Goal: Information Seeking & Learning: Learn about a topic

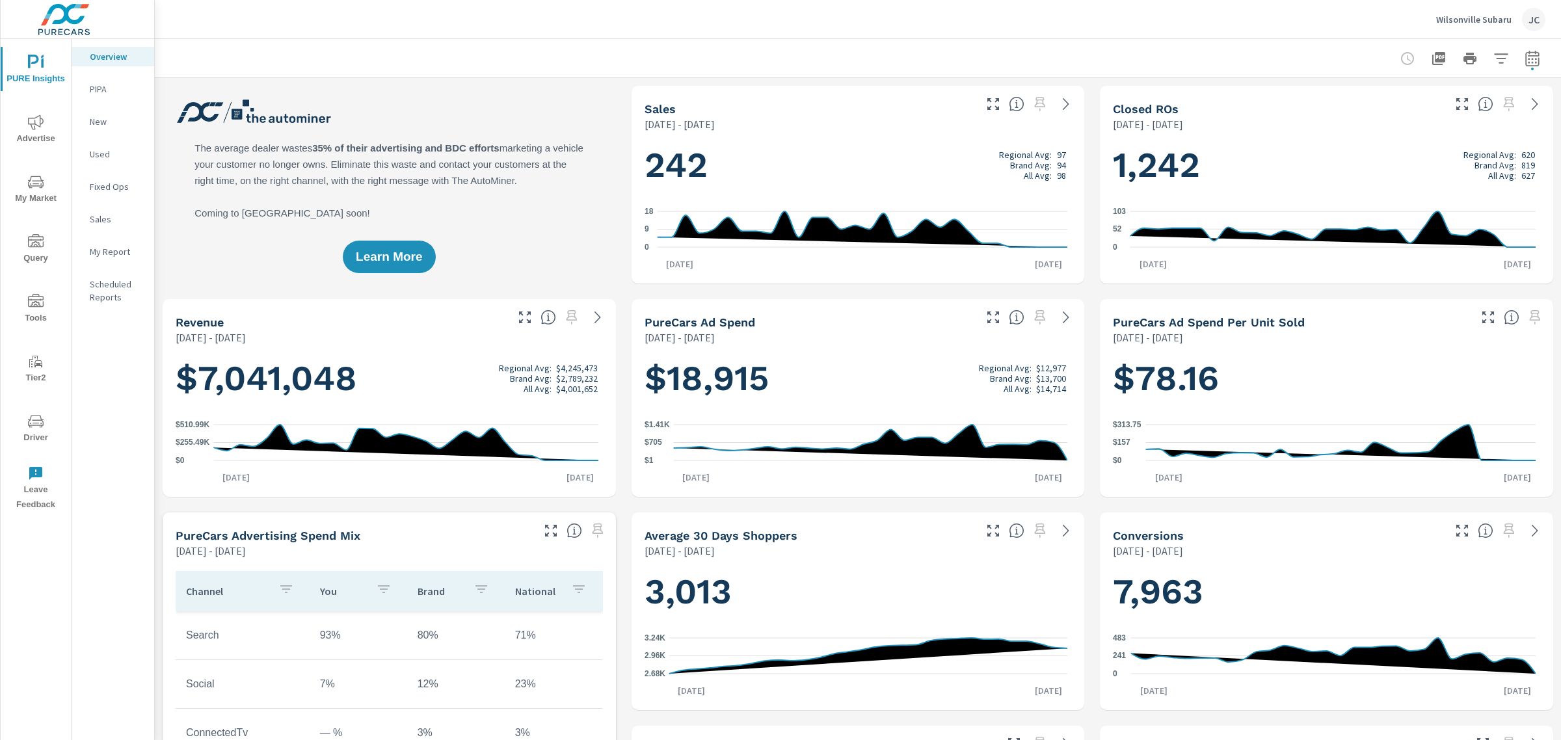
click at [113, 251] on p "My Report" at bounding box center [117, 251] width 54 height 13
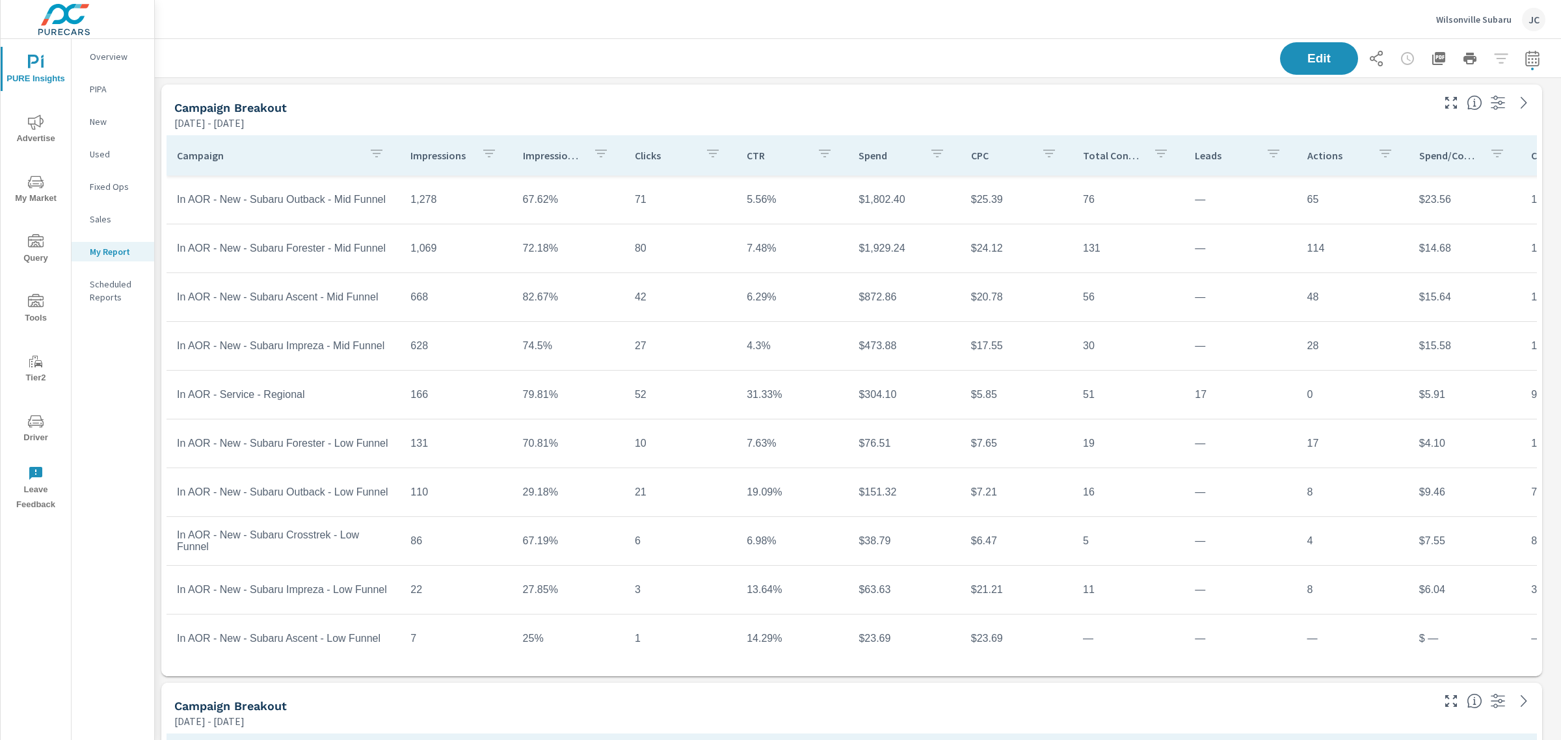
scroll to position [7360, 1419]
click at [1431, 65] on icon "button" at bounding box center [1439, 59] width 16 height 16
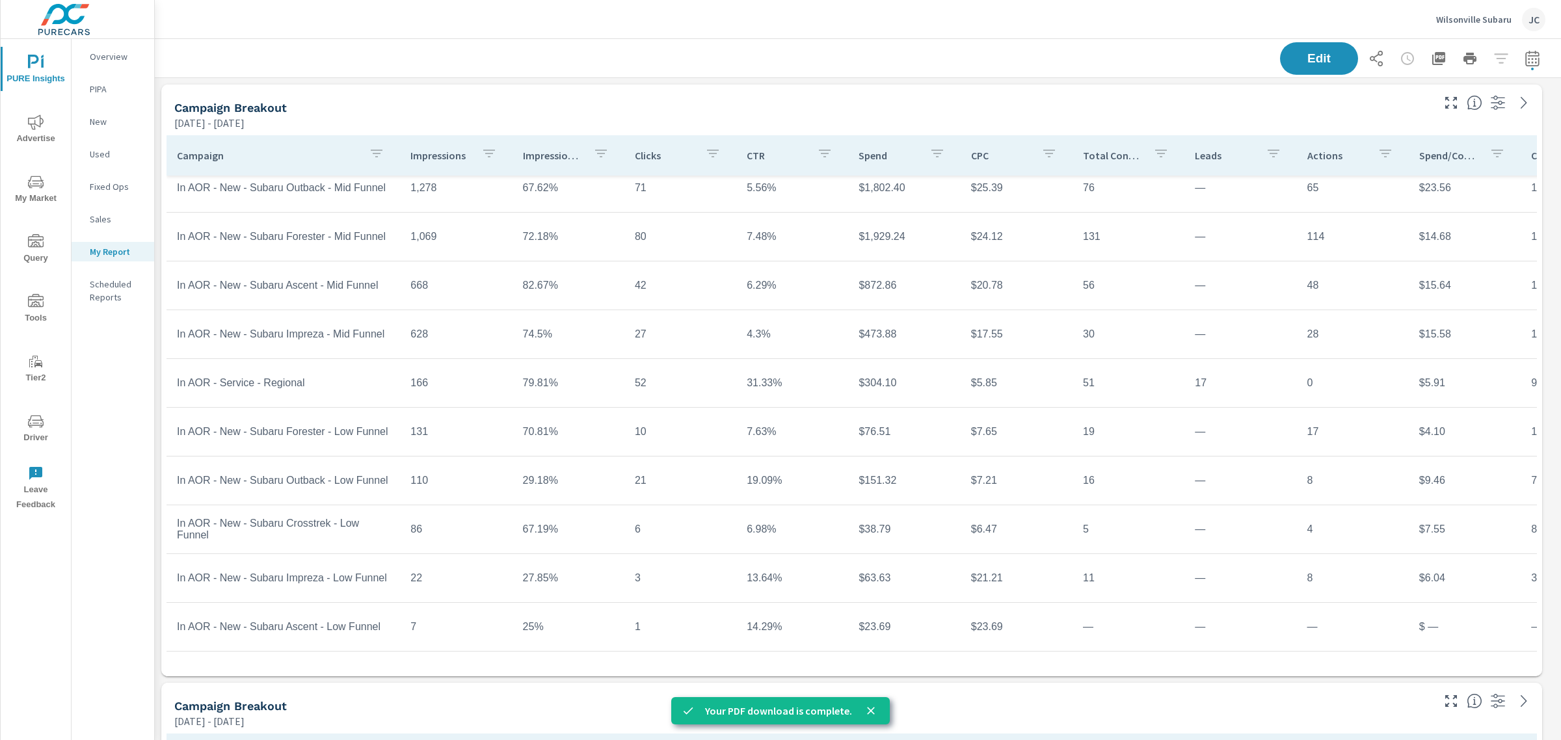
scroll to position [98, 0]
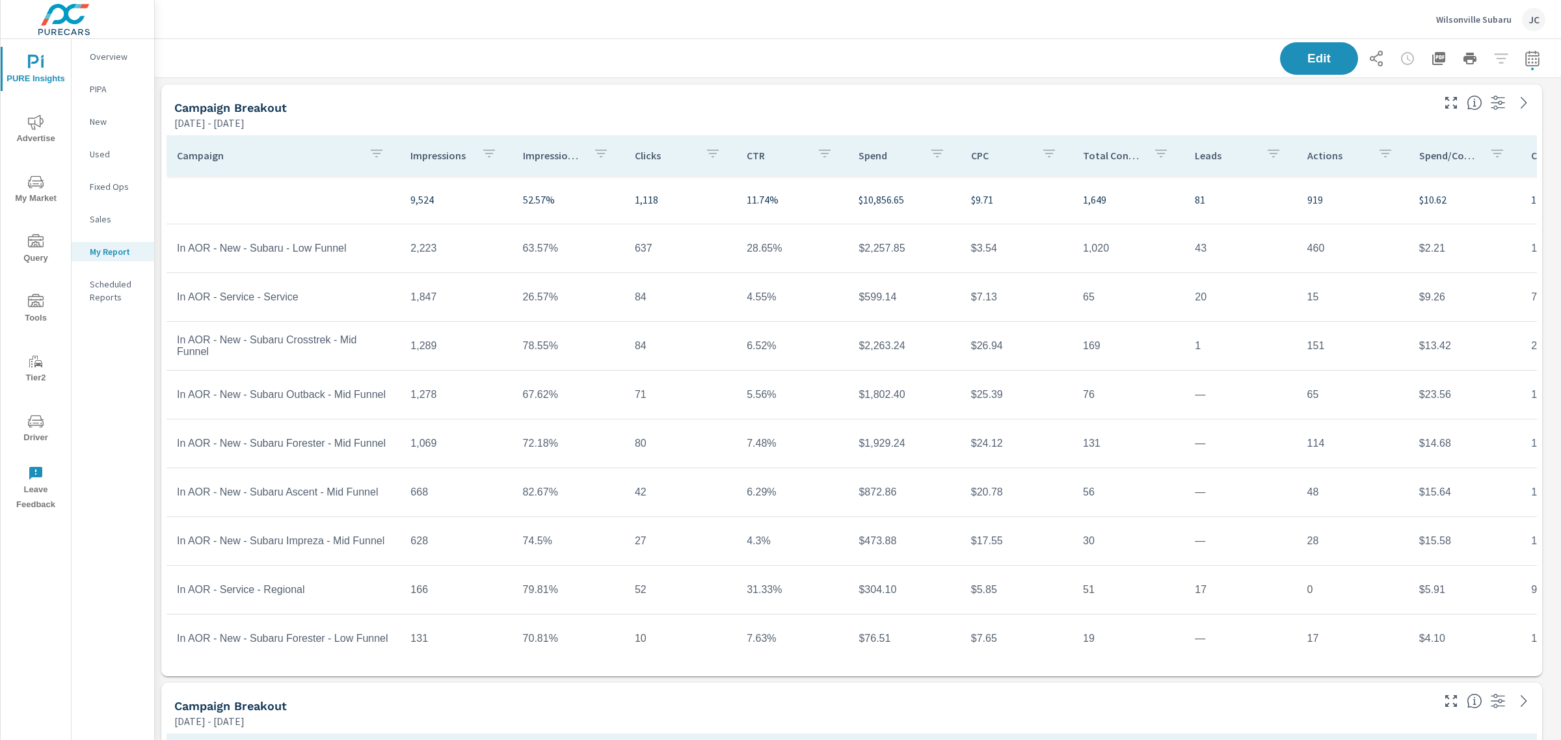
scroll to position [7360, 1419]
click at [1431, 66] on icon "button" at bounding box center [1439, 59] width 16 height 16
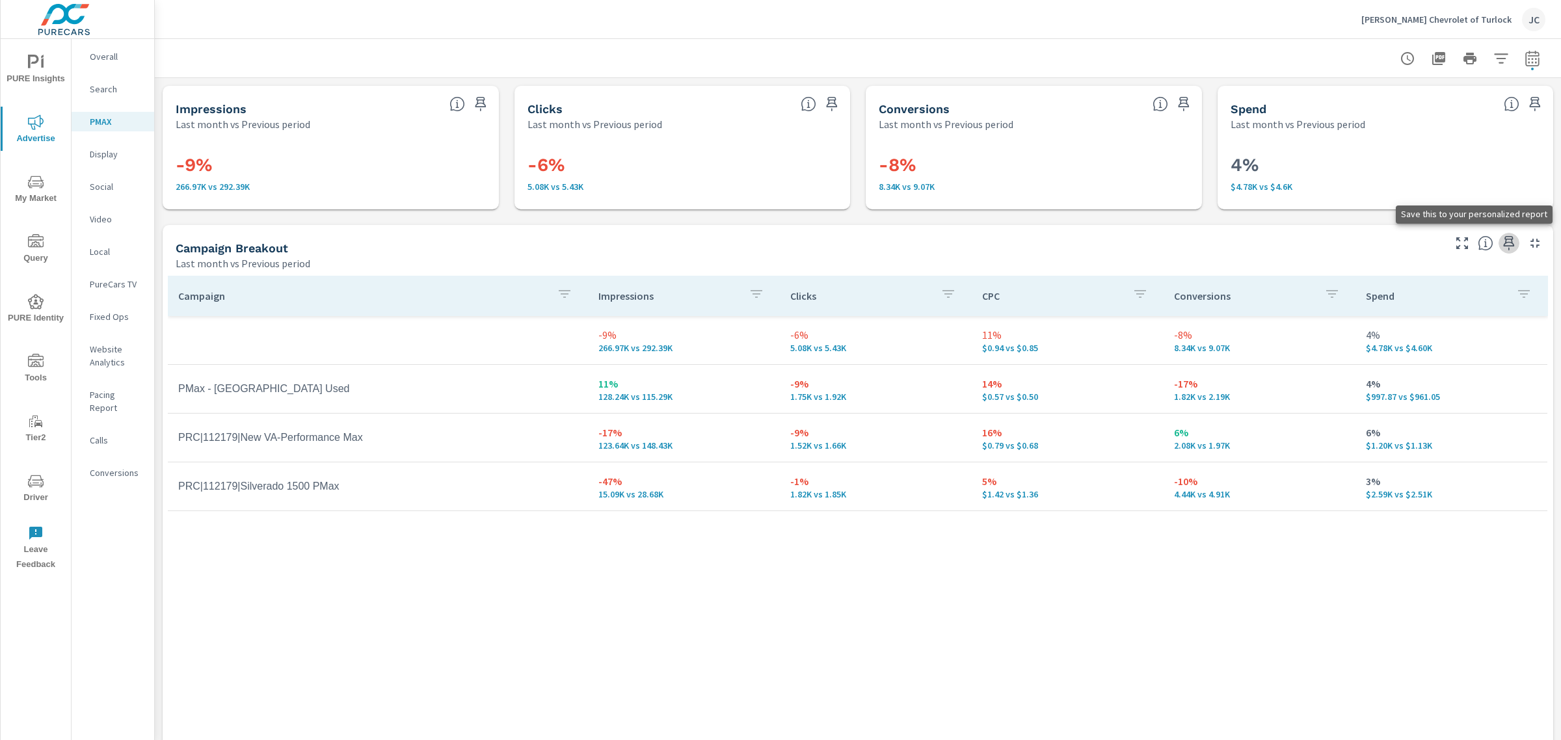
click at [638, 247] on icon "button" at bounding box center [1509, 243] width 16 height 16
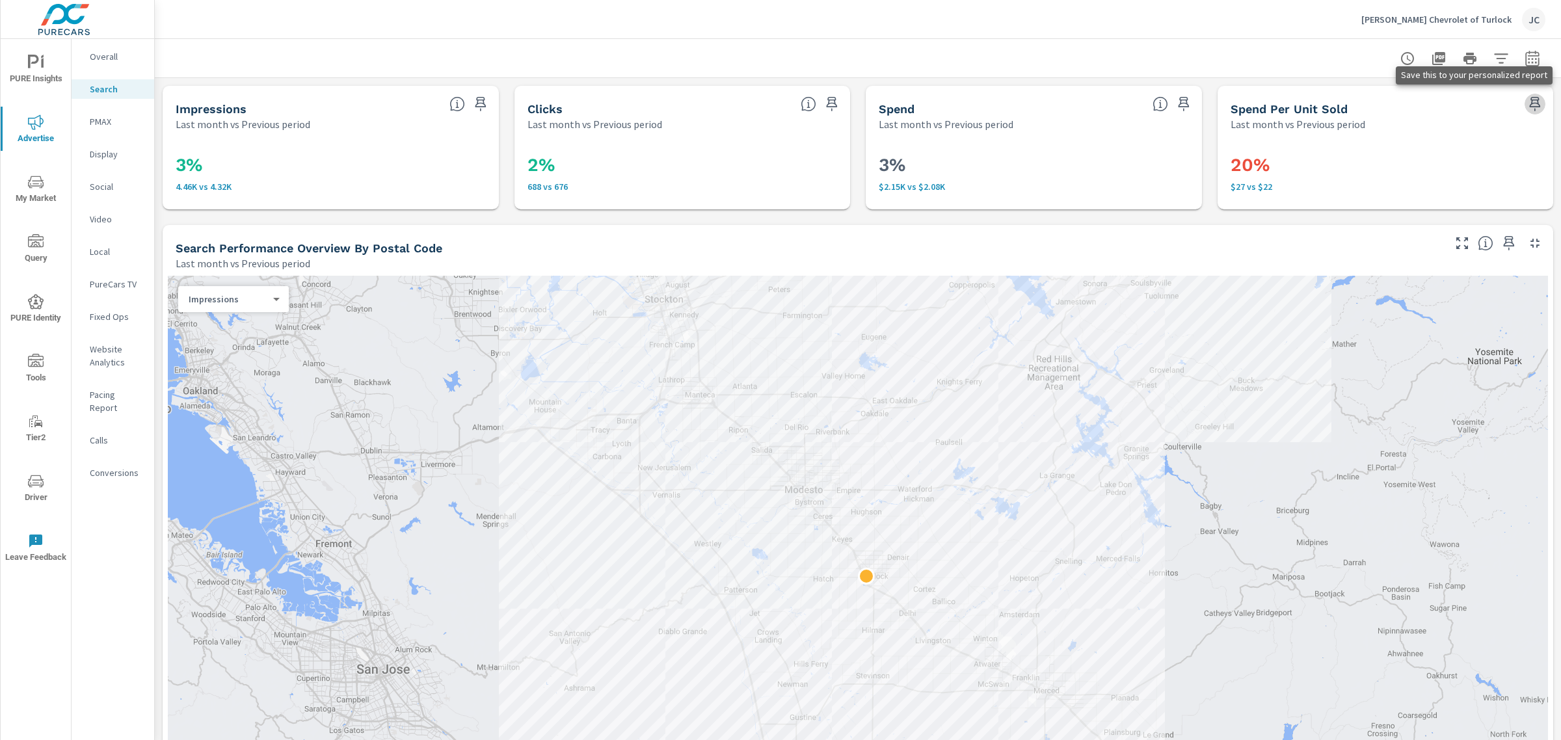
click at [638, 107] on icon "button" at bounding box center [1535, 104] width 16 height 16
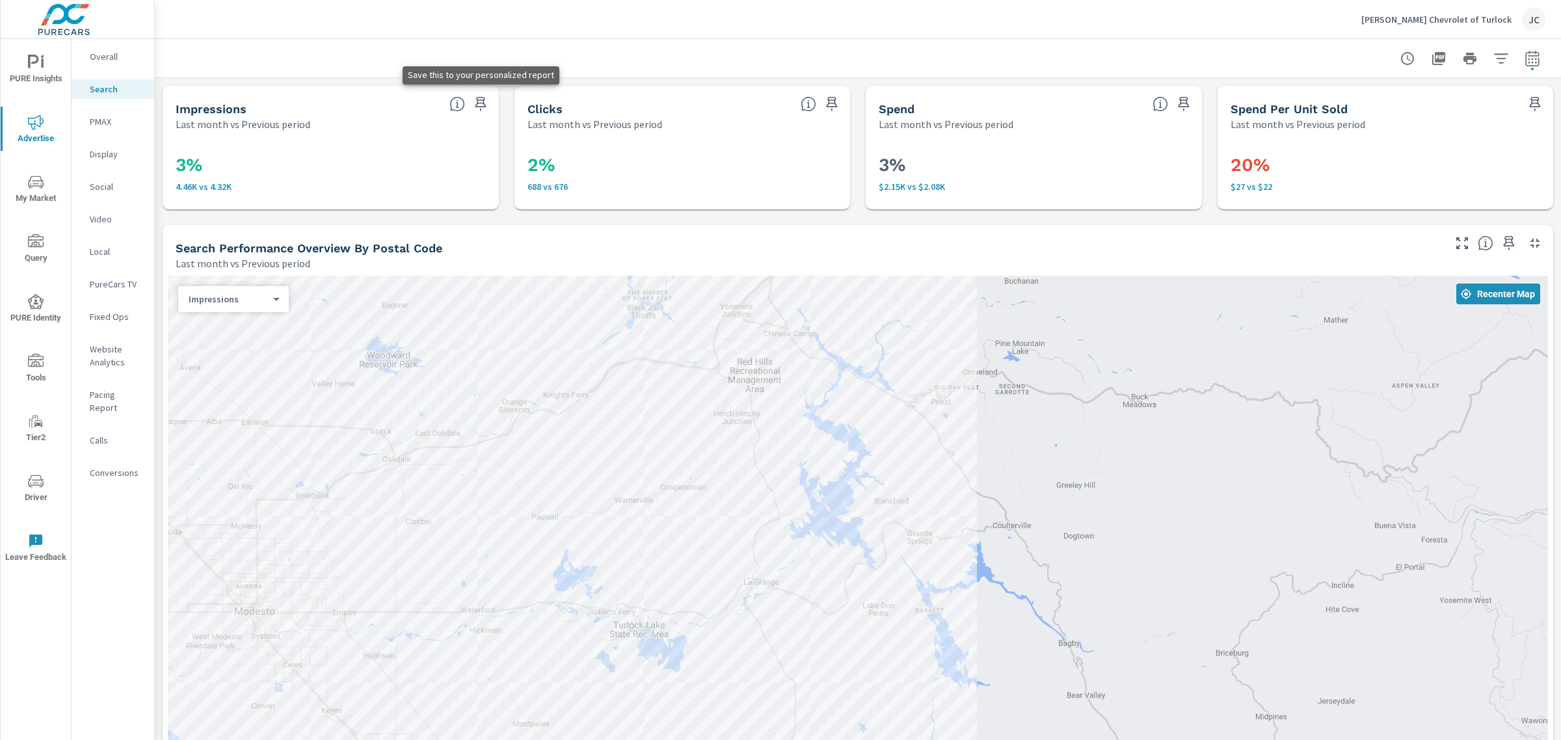
click at [475, 107] on icon "button" at bounding box center [481, 104] width 16 height 16
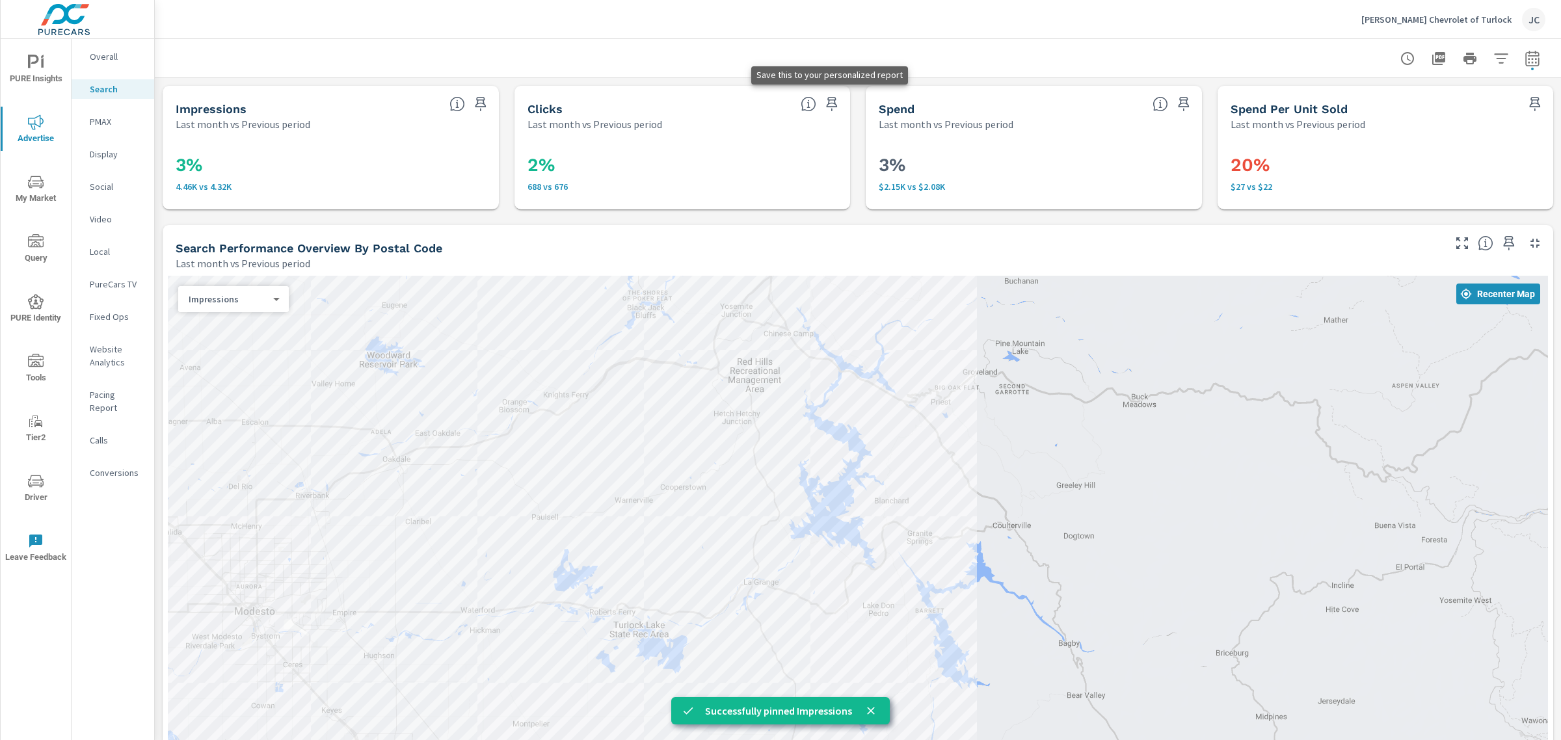
click at [638, 109] on icon "button" at bounding box center [832, 104] width 16 height 16
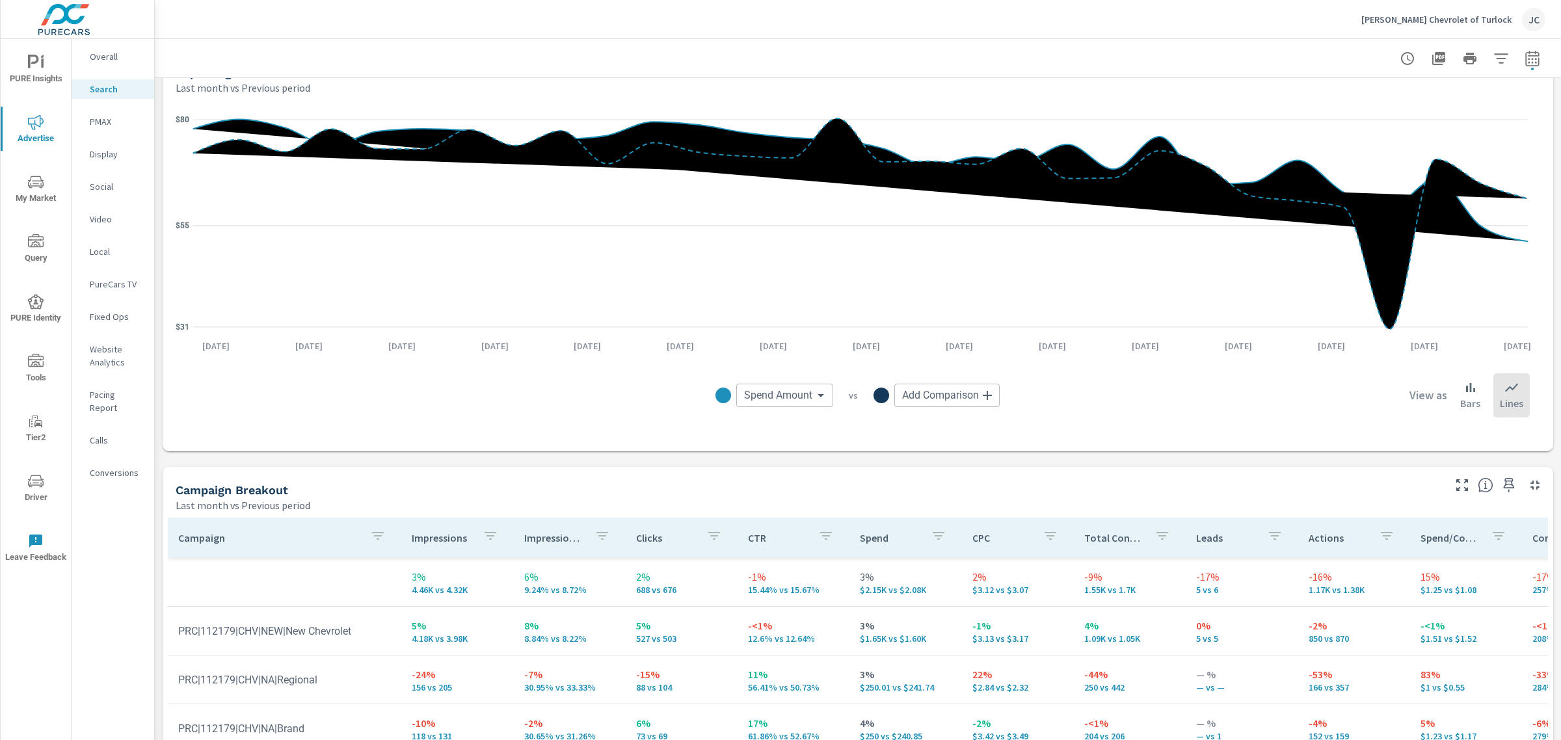
scroll to position [735, 0]
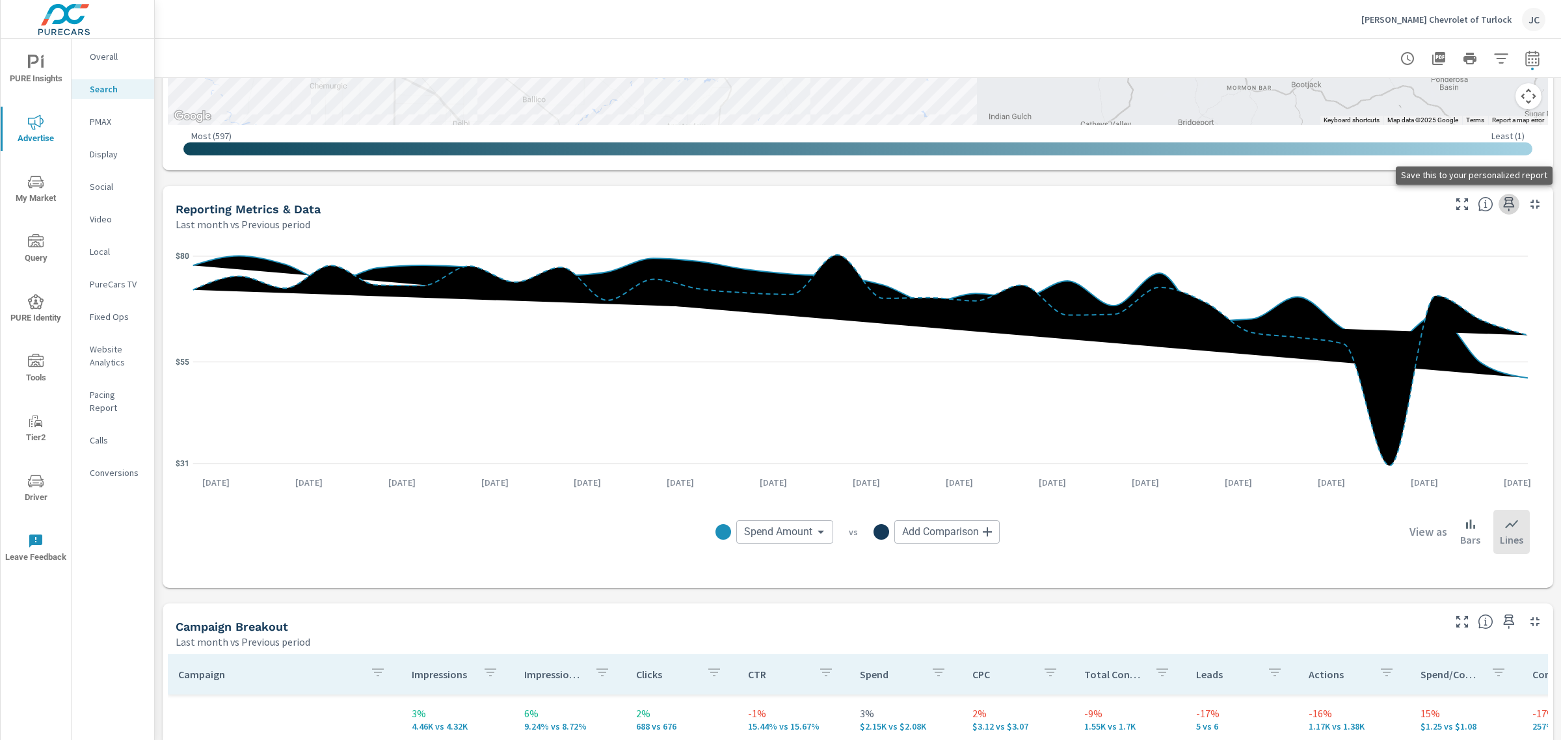
click at [638, 198] on icon "button" at bounding box center [1509, 204] width 16 height 16
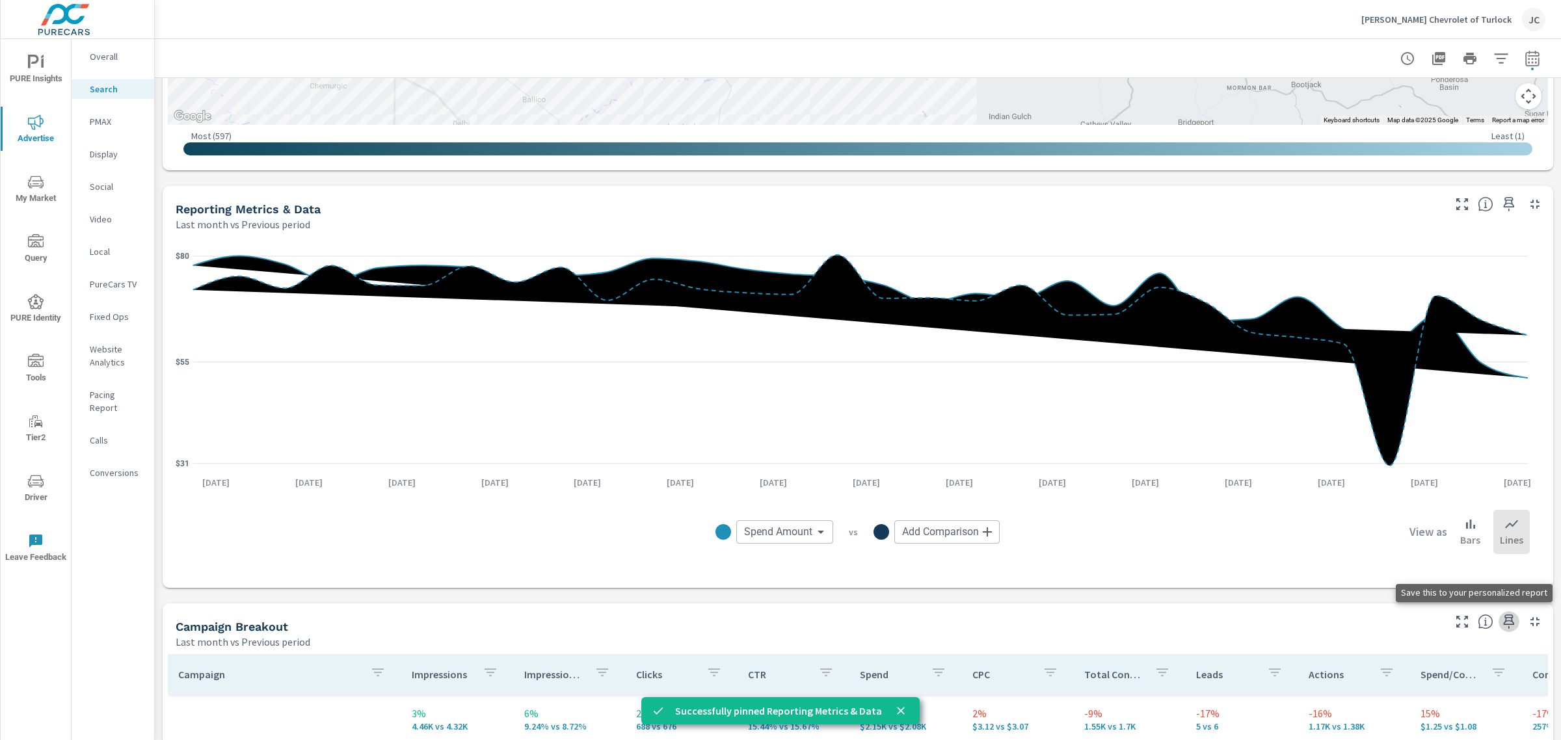
click at [638, 383] on icon "button" at bounding box center [1509, 622] width 16 height 16
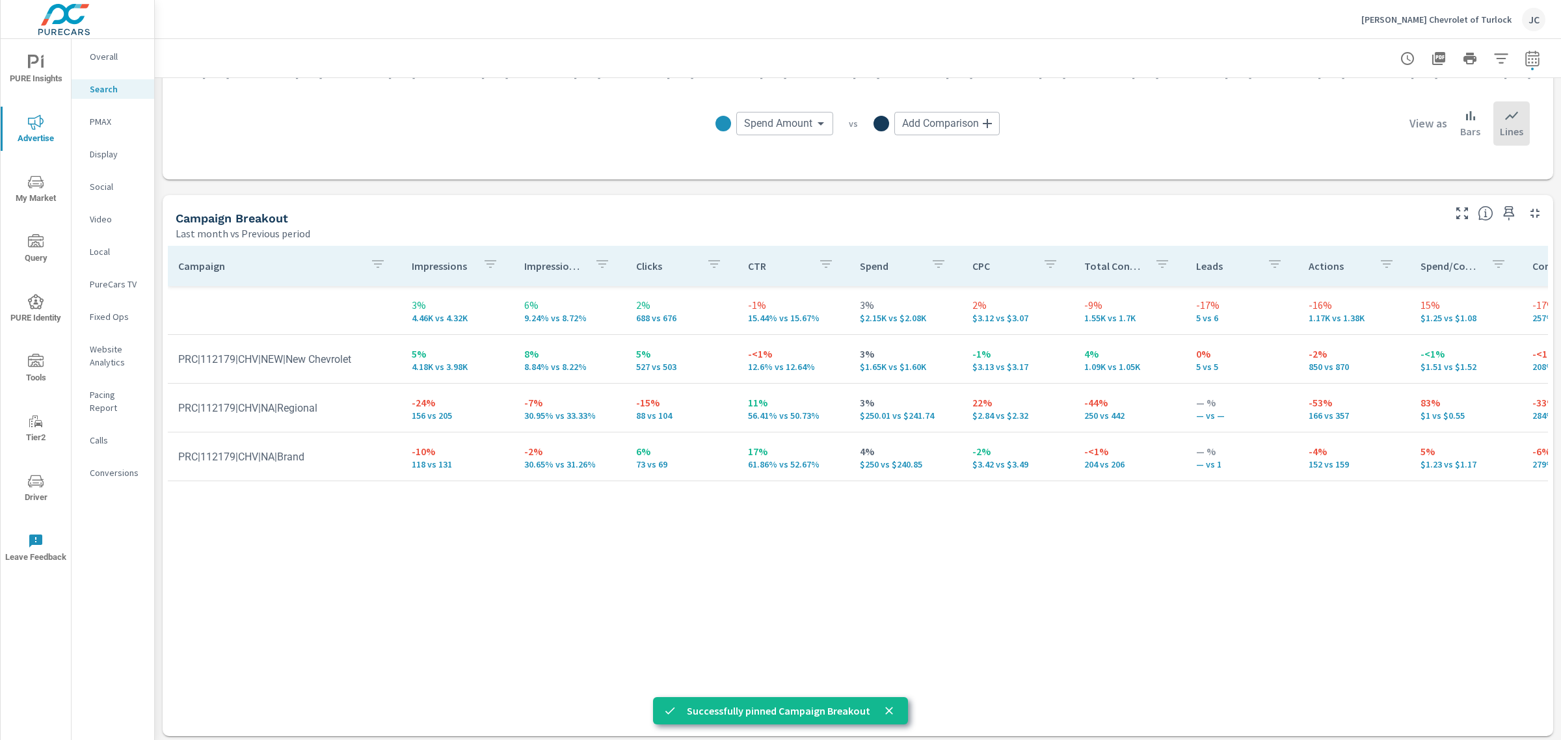
scroll to position [1146, 0]
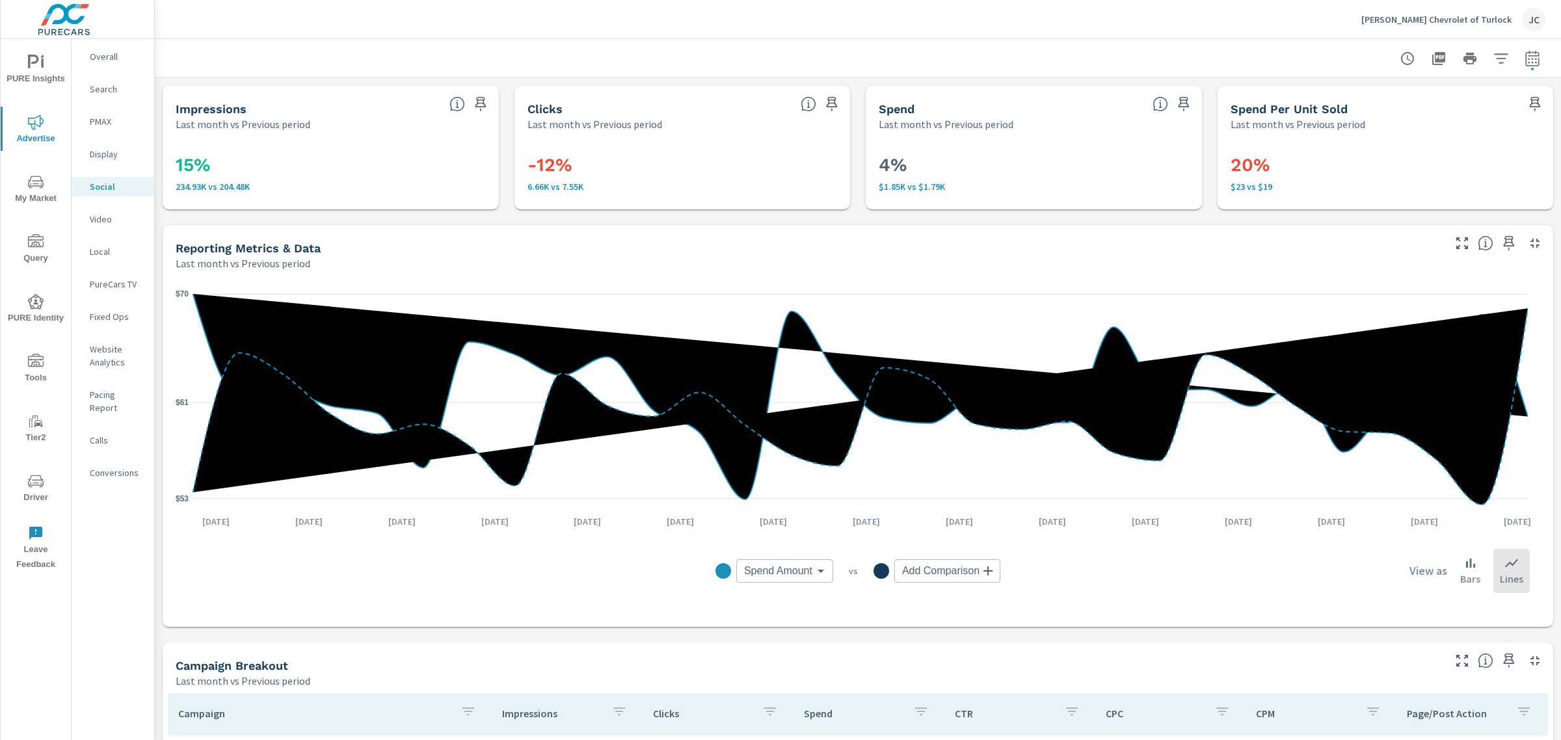
click at [638, 239] on icon "button" at bounding box center [1509, 243] width 16 height 16
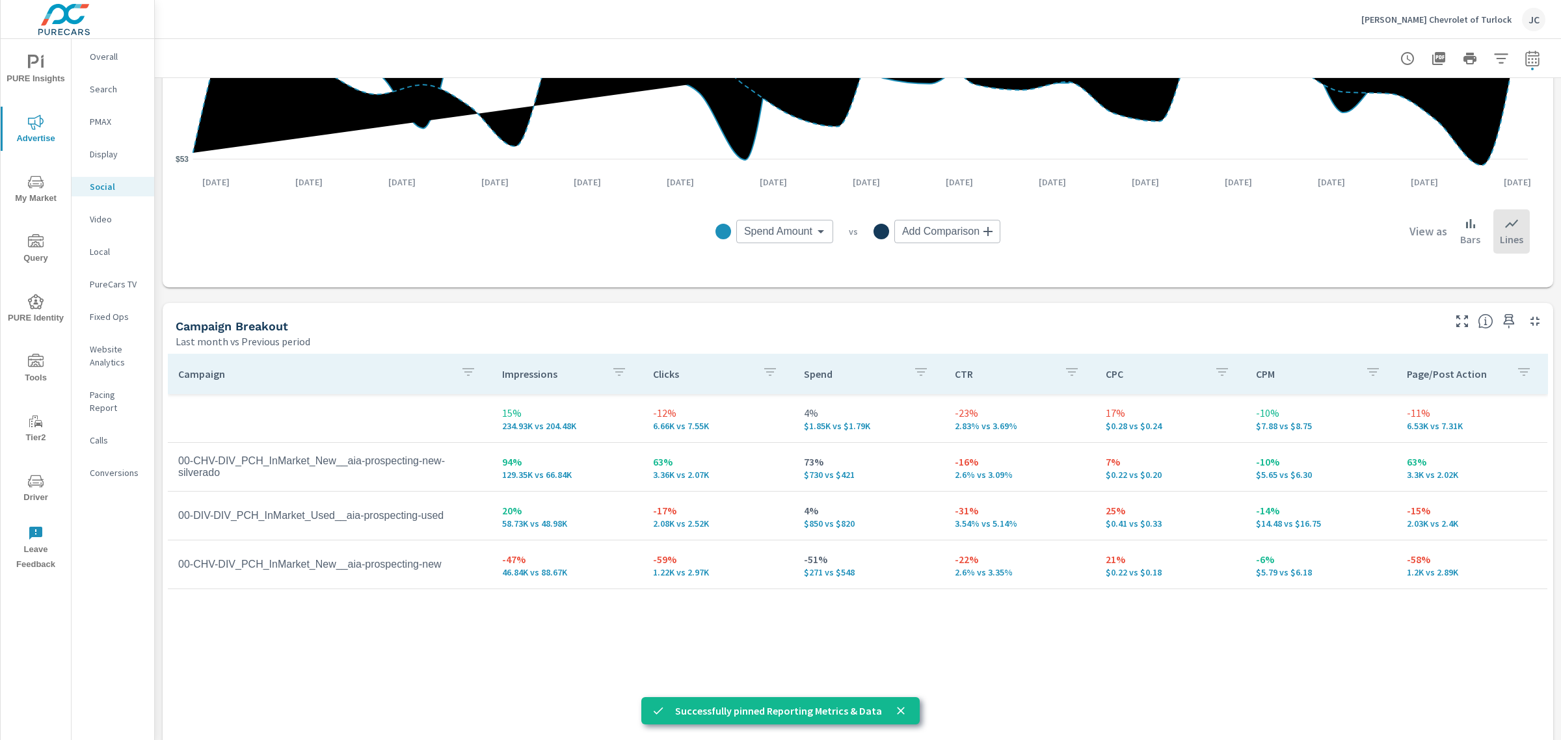
scroll to position [381, 0]
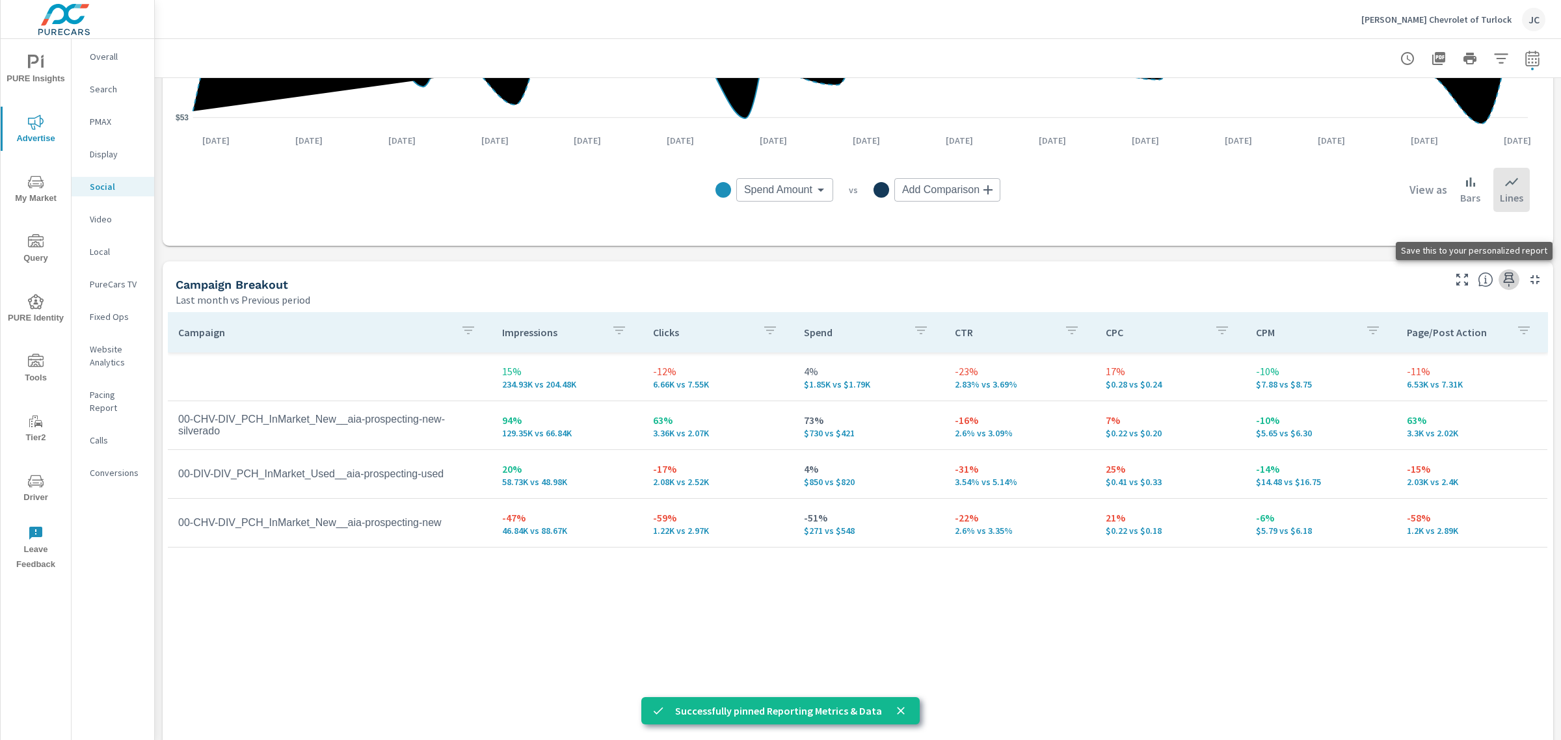
click at [638, 284] on icon "button" at bounding box center [1509, 280] width 16 height 16
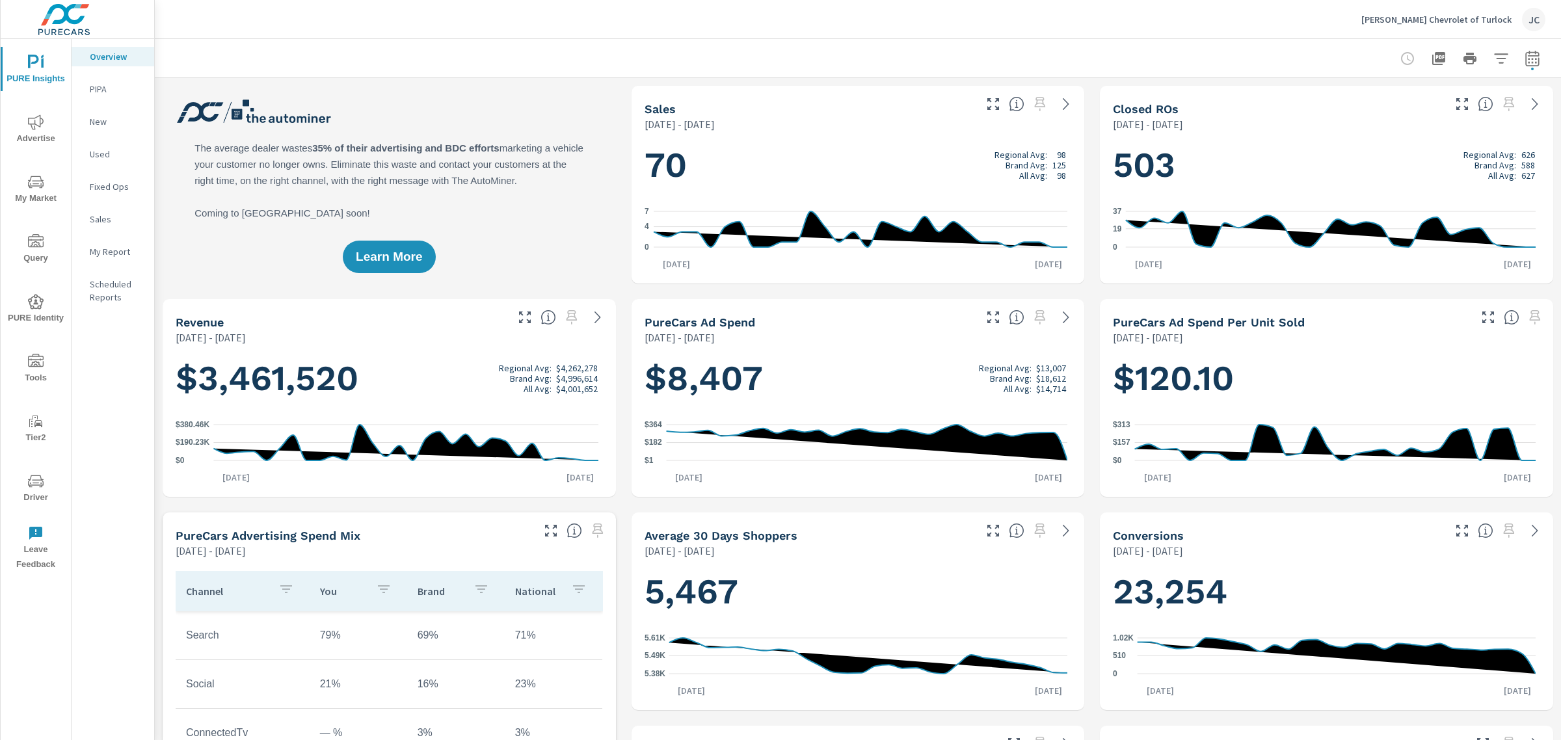
click at [31, 65] on icon "nav menu" at bounding box center [36, 63] width 16 height 16
click at [106, 255] on p "My Report" at bounding box center [117, 251] width 54 height 13
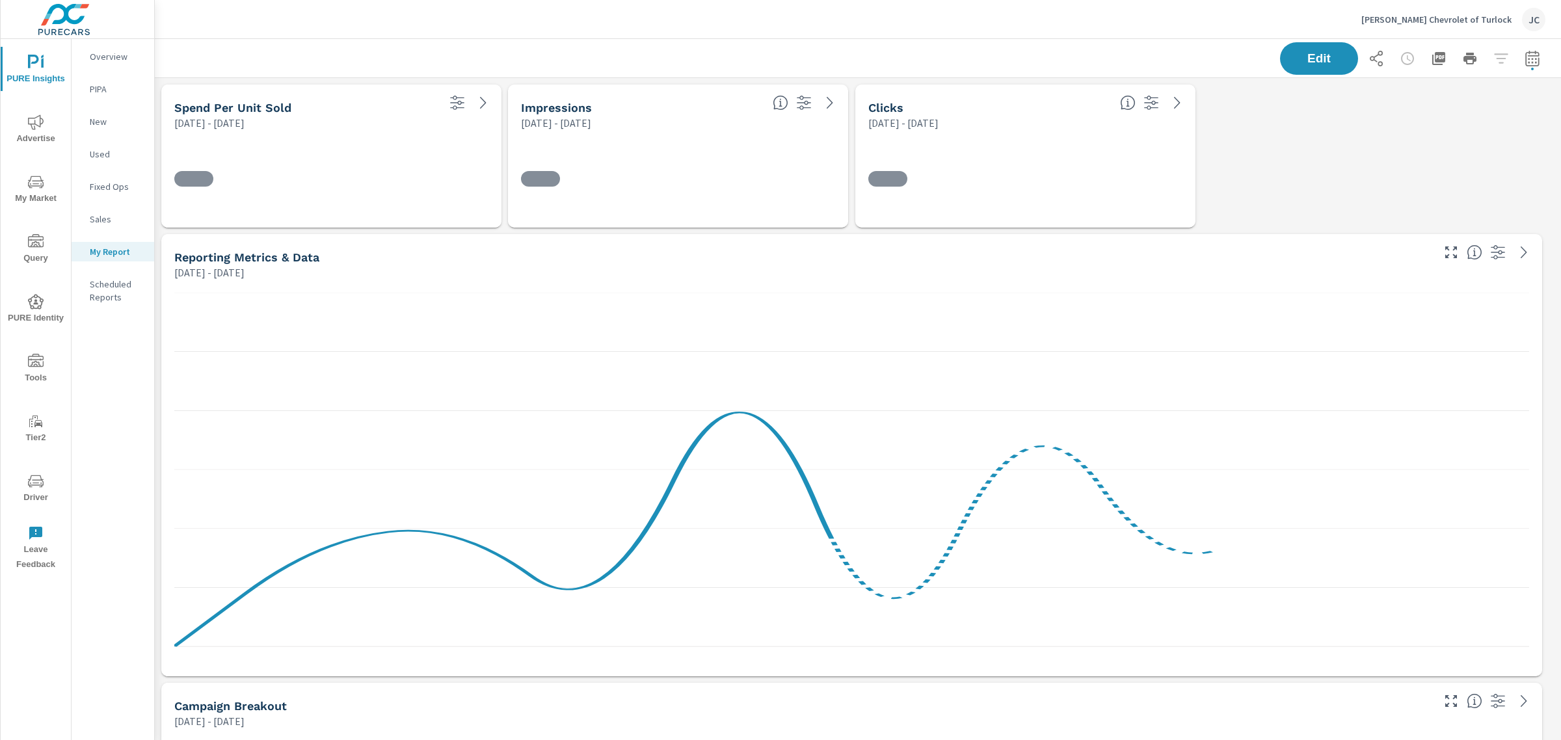
scroll to position [2873, 1419]
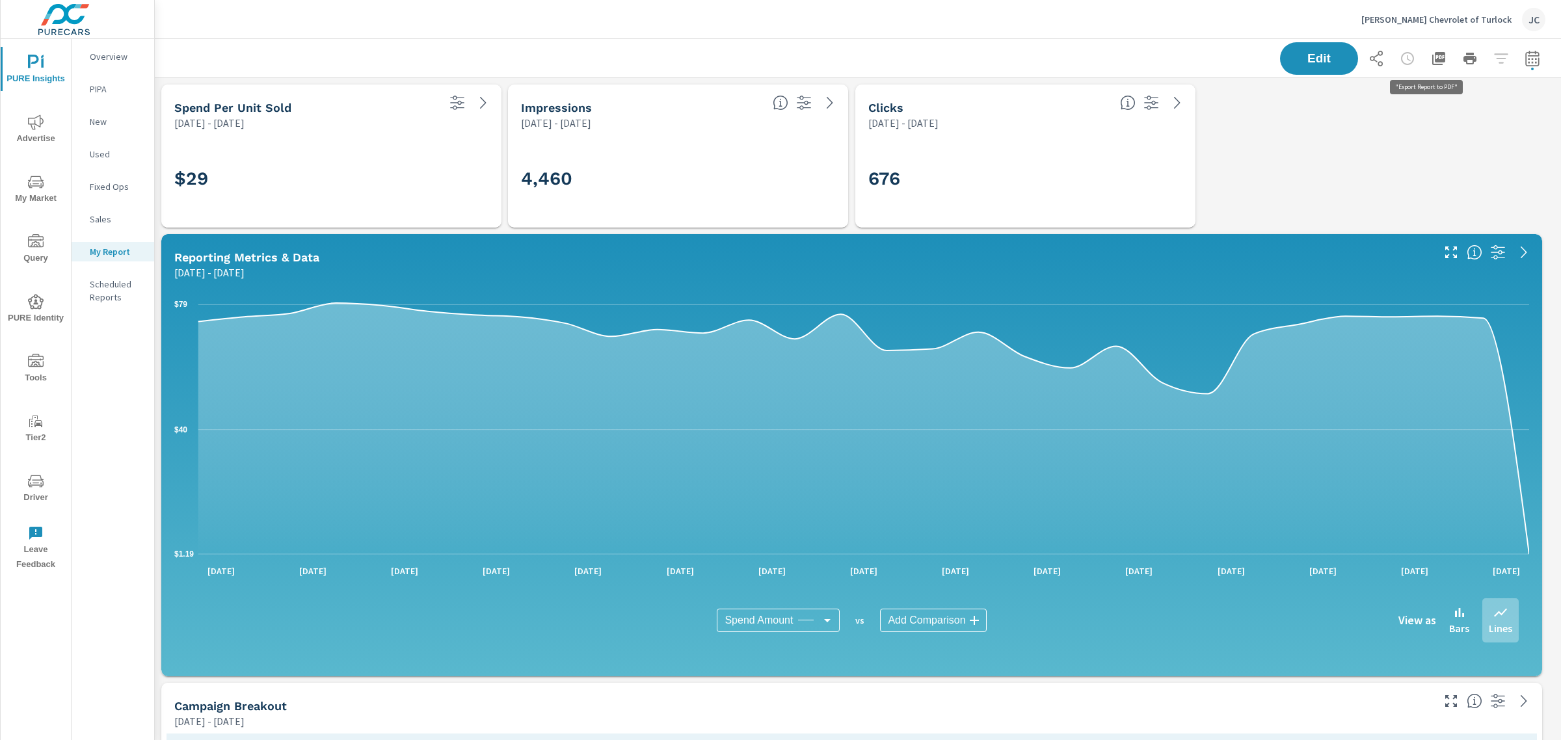
click at [1431, 57] on icon "button" at bounding box center [1439, 59] width 16 height 16
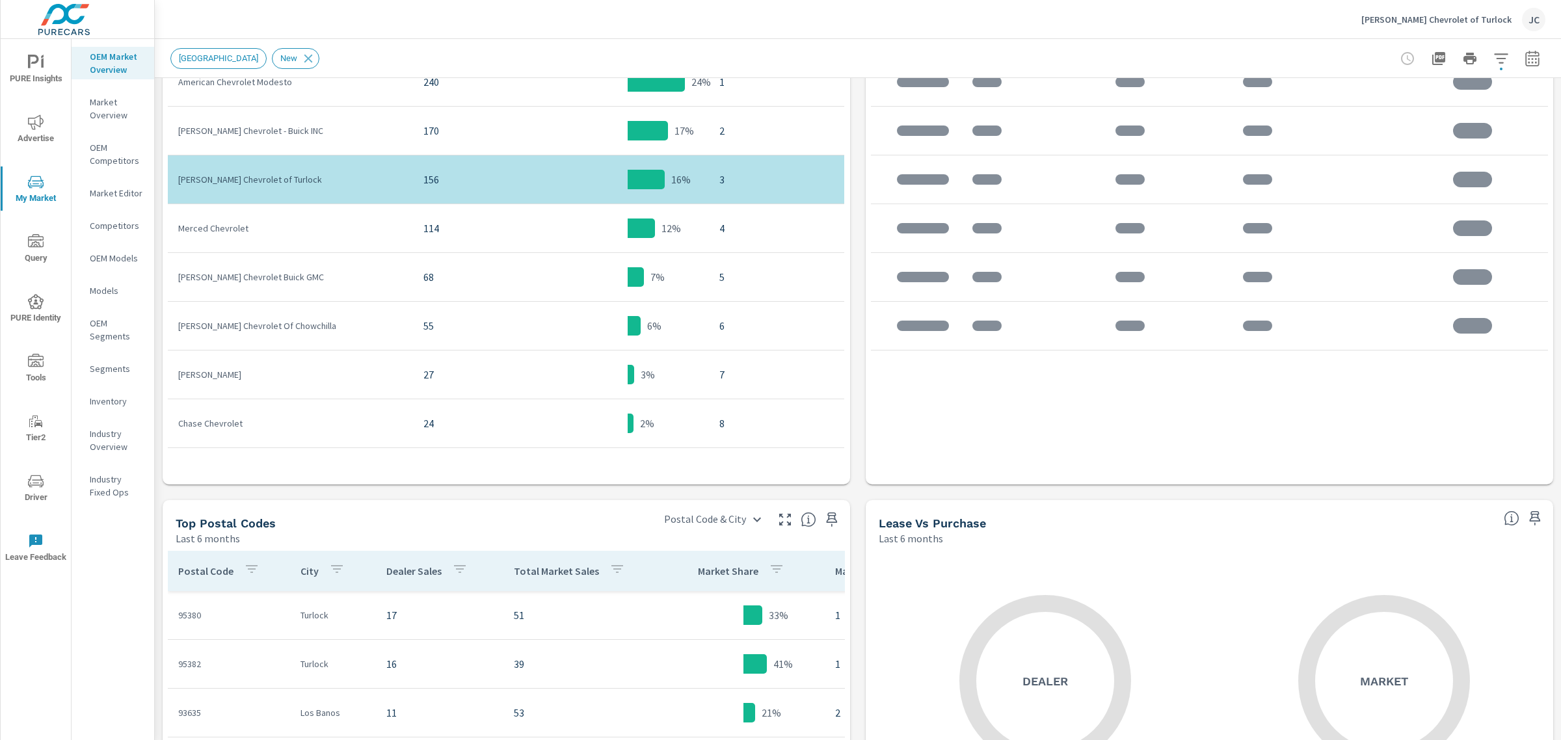
scroll to position [925, 0]
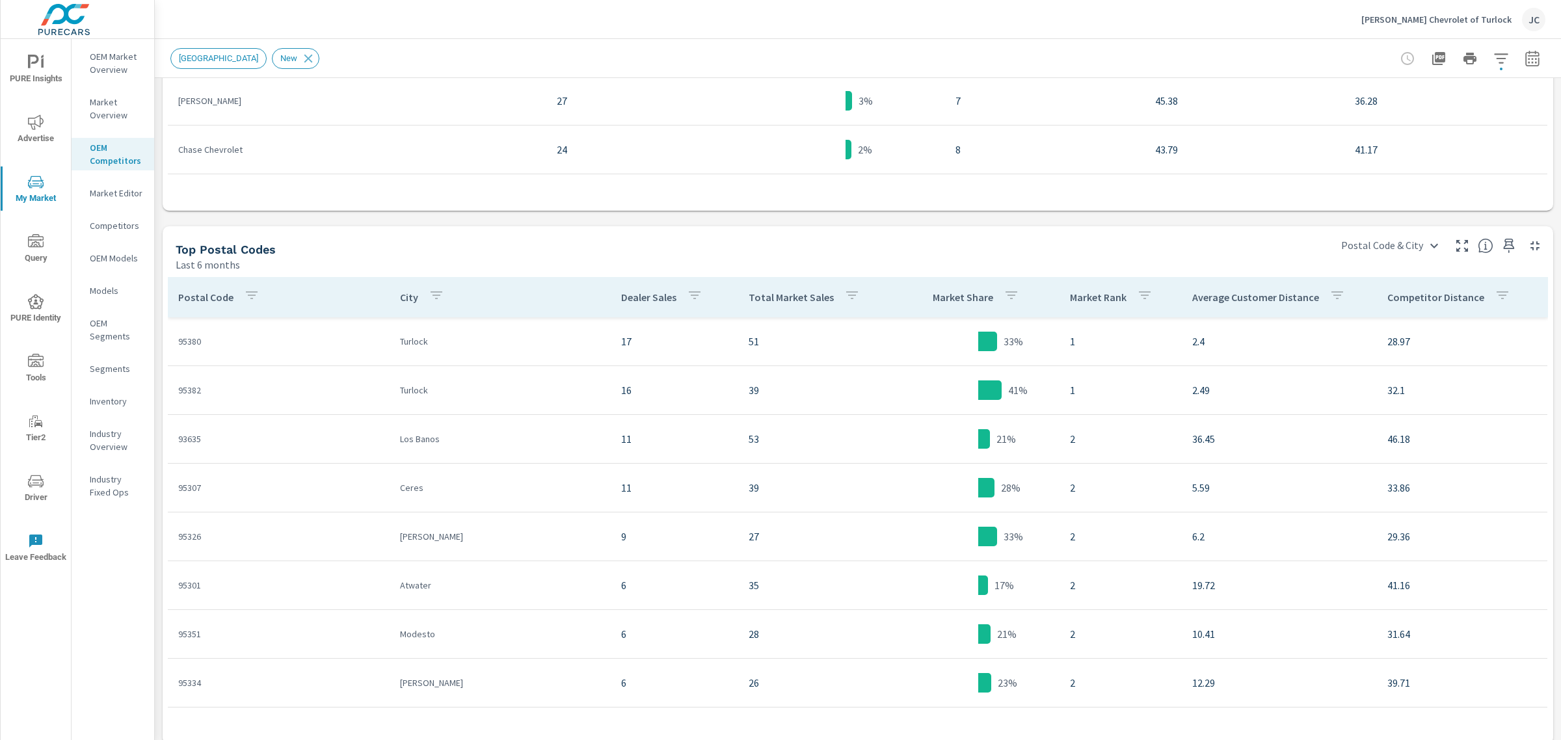
scroll to position [1044, 0]
